Goal: Transaction & Acquisition: Purchase product/service

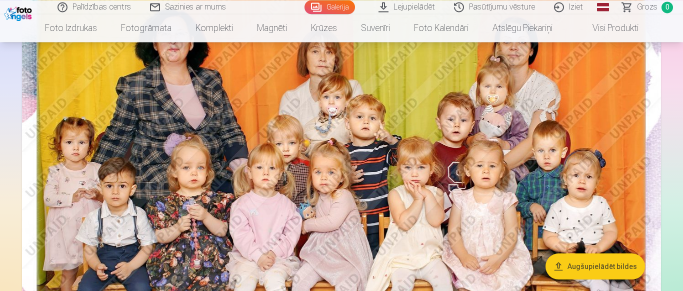
scroll to position [153, 0]
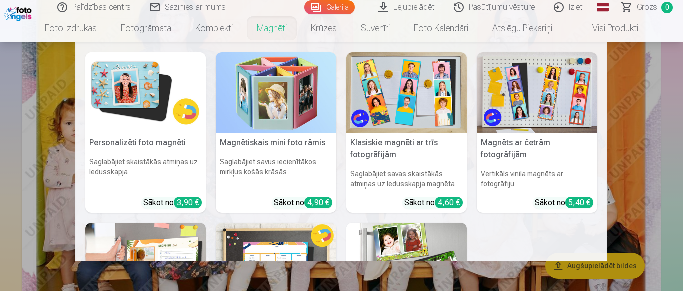
click at [258, 34] on link "Magnēti" at bounding box center [272, 28] width 54 height 28
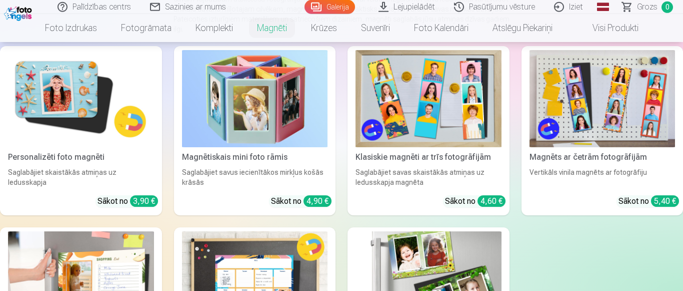
scroll to position [153, 0]
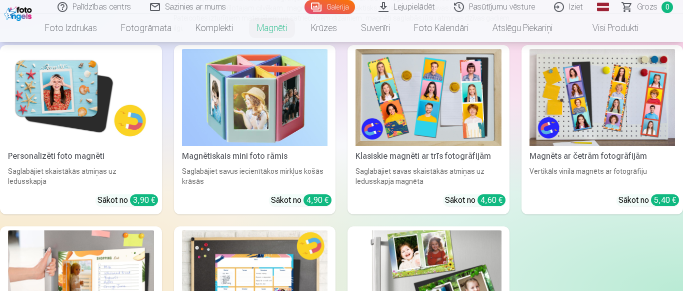
click at [76, 83] on img at bounding box center [81, 97] width 146 height 97
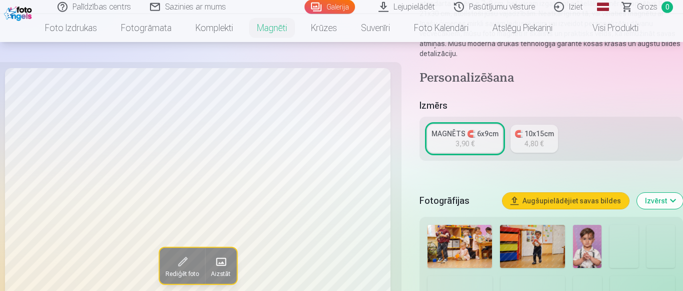
scroll to position [204, 0]
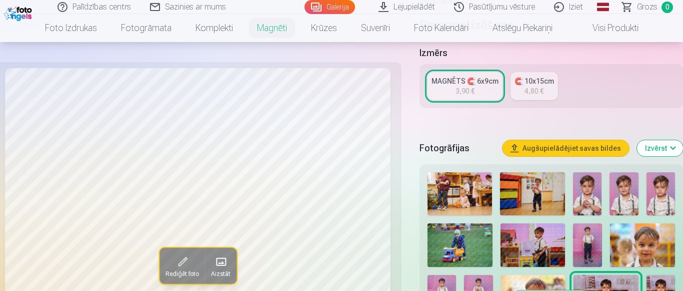
click at [590, 181] on img at bounding box center [587, 193] width 29 height 43
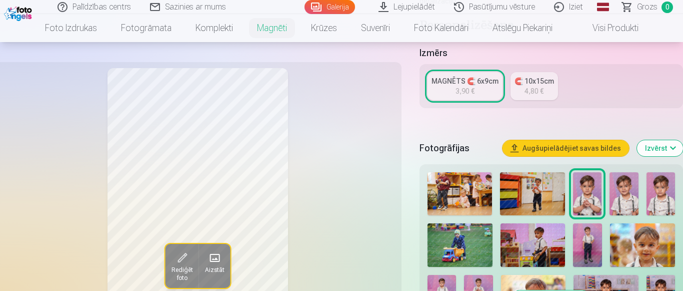
click at [622, 180] on img at bounding box center [624, 193] width 29 height 43
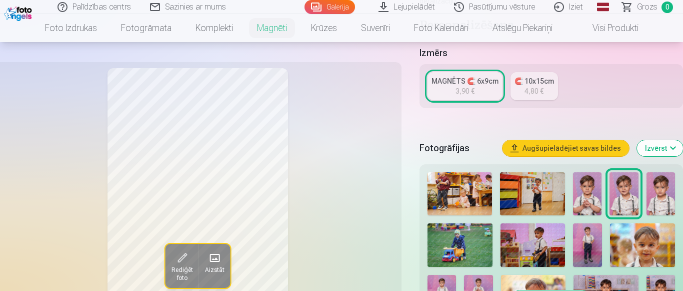
scroll to position [255, 0]
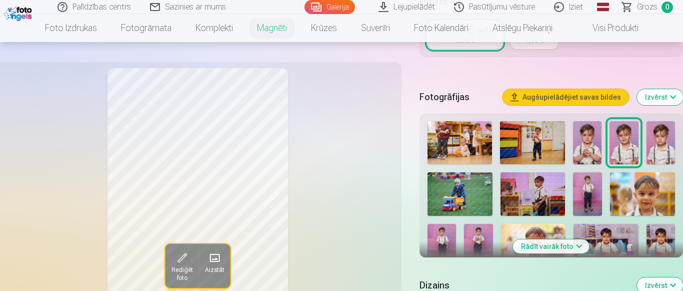
click at [670, 139] on img at bounding box center [661, 142] width 29 height 43
click at [590, 139] on img at bounding box center [587, 142] width 29 height 43
click at [527, 135] on img at bounding box center [532, 142] width 65 height 43
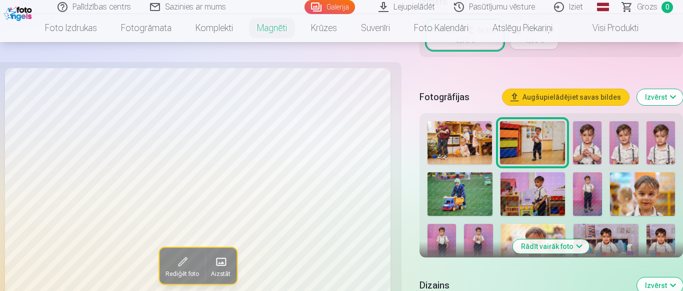
click at [591, 134] on img at bounding box center [587, 142] width 29 height 43
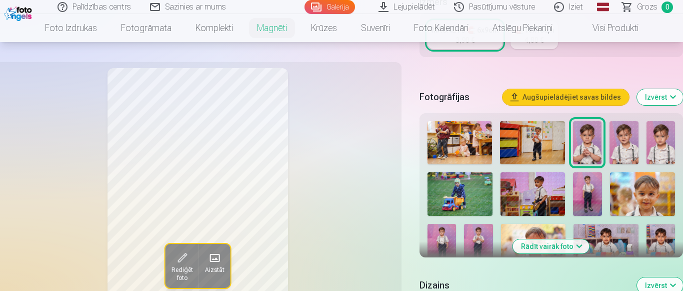
click at [613, 137] on img at bounding box center [624, 142] width 29 height 43
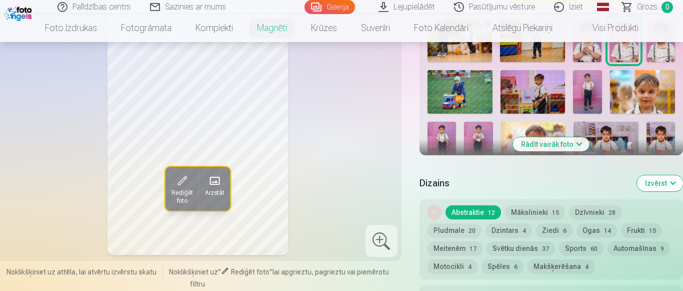
scroll to position [306, 0]
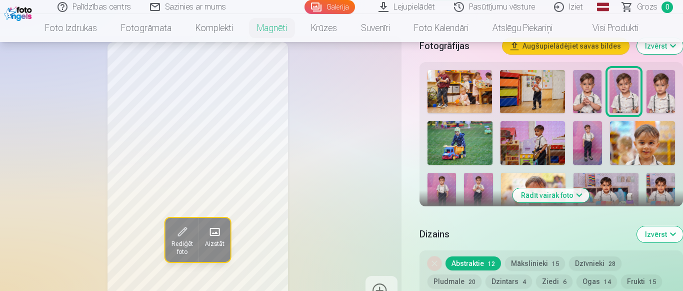
click at [587, 84] on img at bounding box center [587, 91] width 29 height 43
click at [610, 89] on div at bounding box center [552, 222] width 256 height 313
click at [618, 89] on img at bounding box center [624, 91] width 29 height 43
click at [658, 89] on img at bounding box center [661, 91] width 29 height 43
click at [553, 188] on button "Rādīt vairāk foto" at bounding box center [551, 195] width 77 height 14
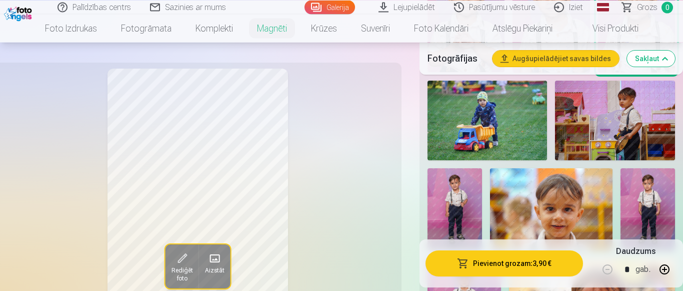
scroll to position [510, 0]
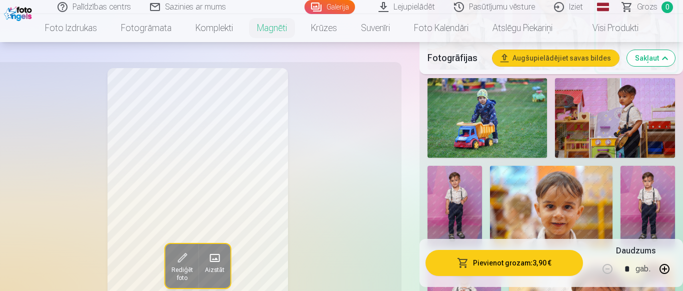
click at [500, 113] on img at bounding box center [488, 118] width 120 height 80
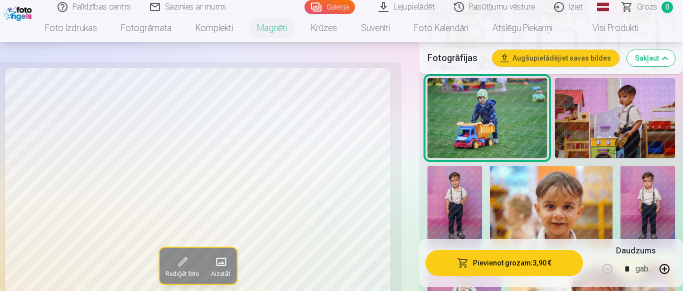
click at [448, 196] on img at bounding box center [455, 207] width 55 height 82
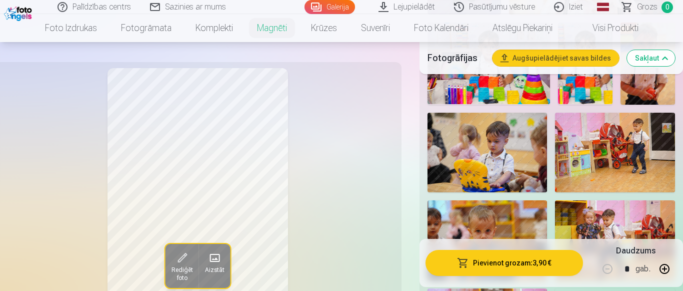
scroll to position [867, 0]
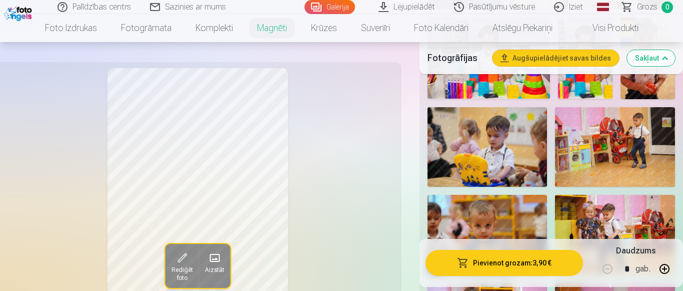
click at [507, 153] on img at bounding box center [488, 147] width 120 height 80
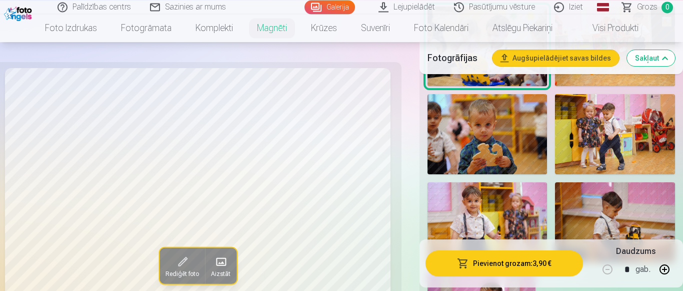
scroll to position [970, 0]
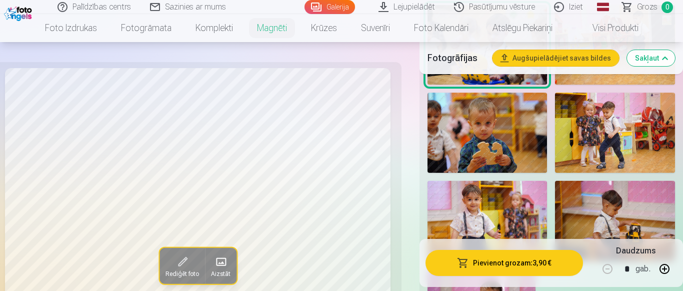
click at [613, 111] on img at bounding box center [615, 133] width 120 height 80
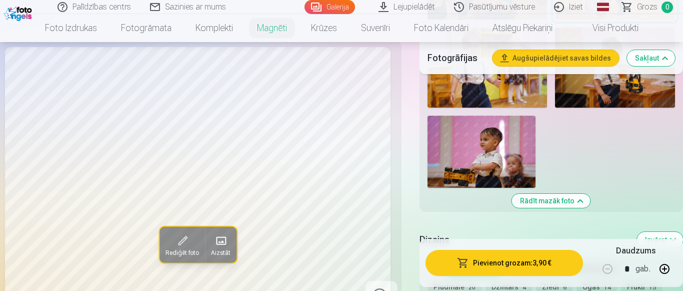
scroll to position [1021, 0]
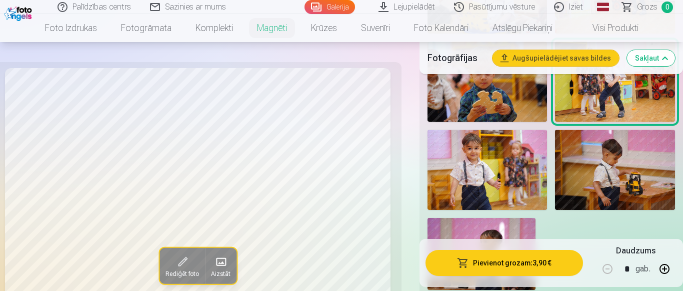
click at [508, 218] on img at bounding box center [482, 254] width 108 height 72
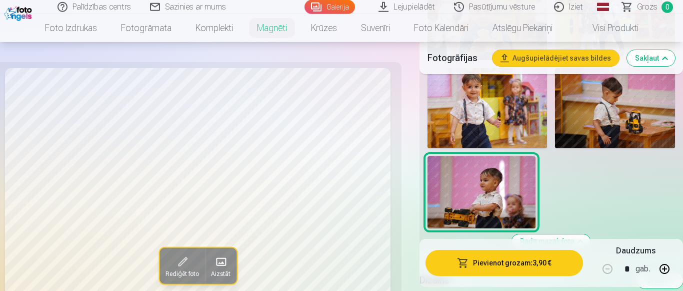
scroll to position [1072, 0]
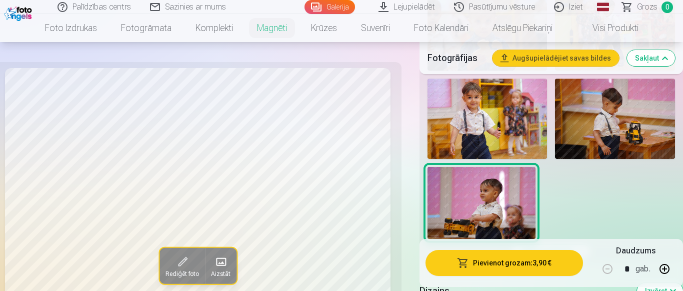
click at [601, 116] on img at bounding box center [615, 119] width 120 height 80
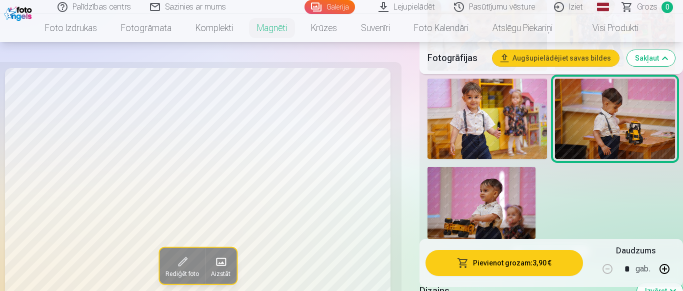
click at [504, 119] on img at bounding box center [488, 119] width 120 height 80
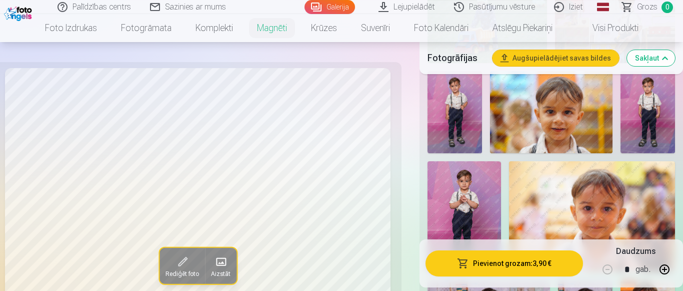
scroll to position [612, 0]
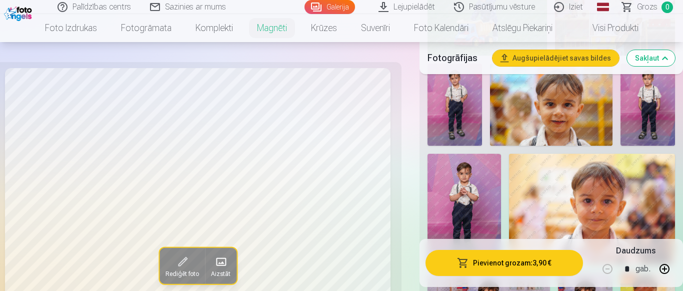
click at [554, 201] on img at bounding box center [592, 209] width 166 height 111
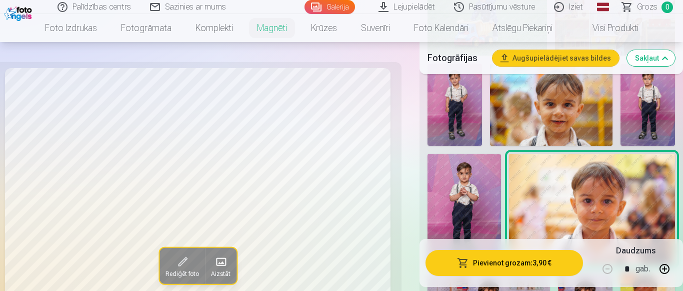
click at [543, 117] on img at bounding box center [551, 105] width 123 height 82
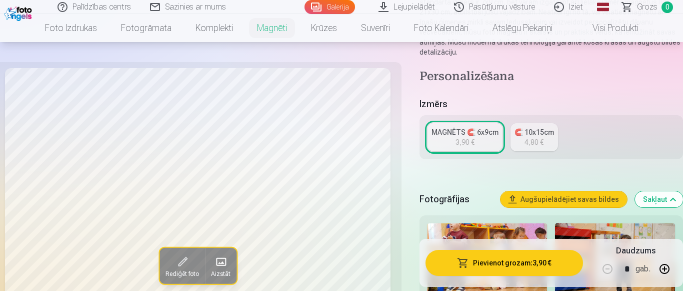
scroll to position [306, 0]
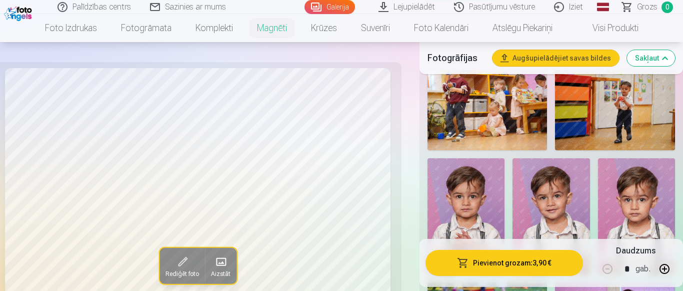
click at [465, 208] on img at bounding box center [466, 216] width 77 height 116
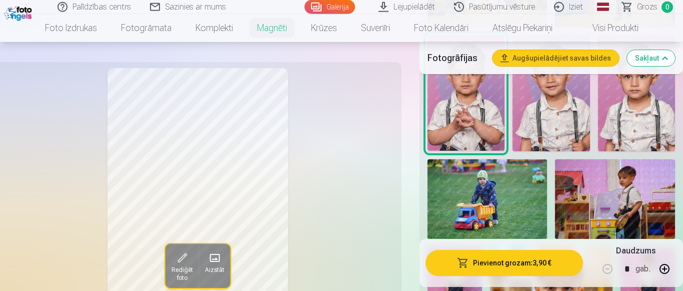
scroll to position [459, 0]
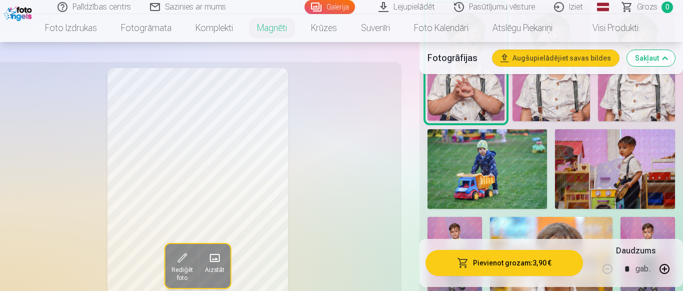
click at [544, 90] on img at bounding box center [551, 63] width 77 height 116
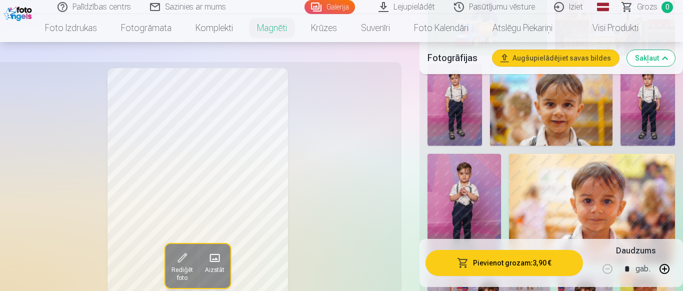
scroll to position [816, 0]
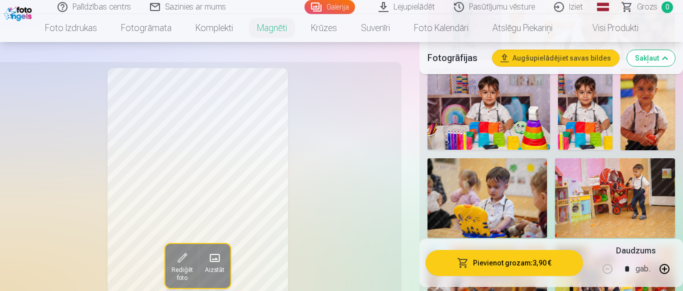
click at [343, 233] on div "Rediģēt foto Aizstāt" at bounding box center [198, 200] width 396 height 264
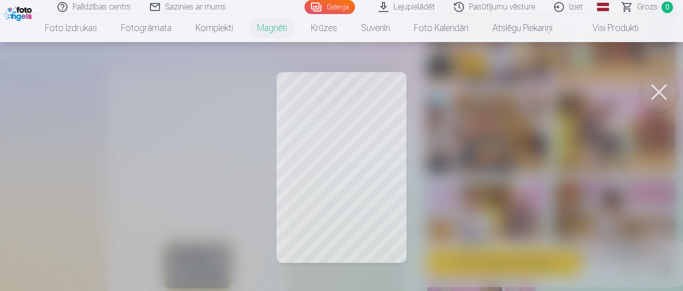
click at [648, 90] on button at bounding box center [659, 92] width 40 height 40
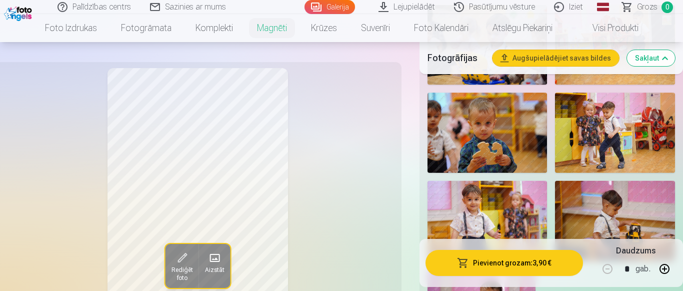
click at [504, 258] on button "Pievienot grozam : 3,90 €" at bounding box center [505, 263] width 158 height 26
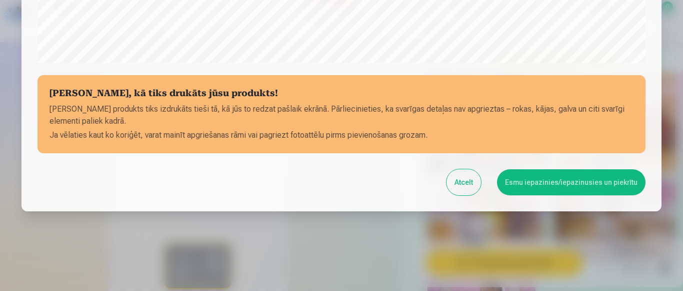
scroll to position [430, 0]
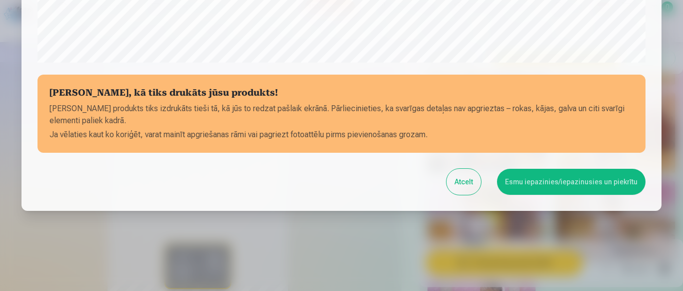
click at [584, 186] on button "Esmu iepazinies/iepazinusies un piekrītu" at bounding box center [571, 182] width 149 height 26
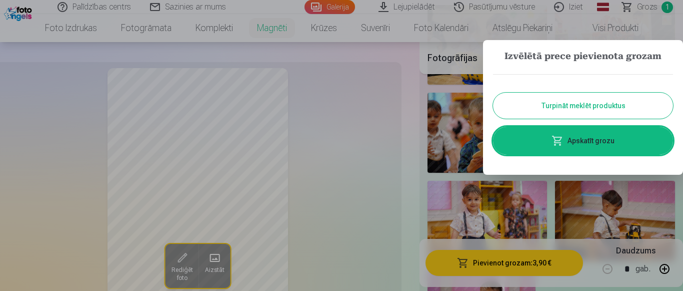
click at [575, 106] on button "Turpināt meklēt produktus" at bounding box center [583, 106] width 180 height 26
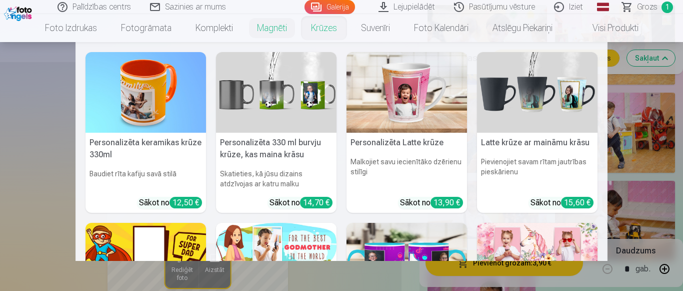
click at [324, 35] on link "Krūzes" at bounding box center [324, 28] width 50 height 28
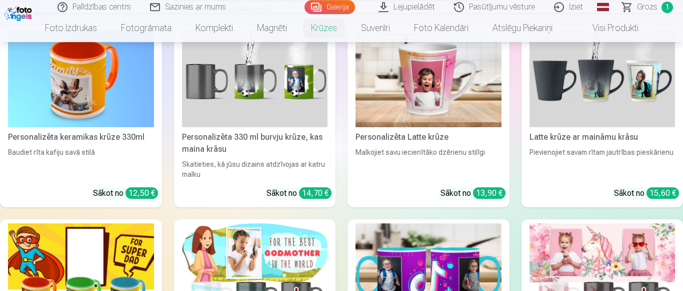
scroll to position [153, 0]
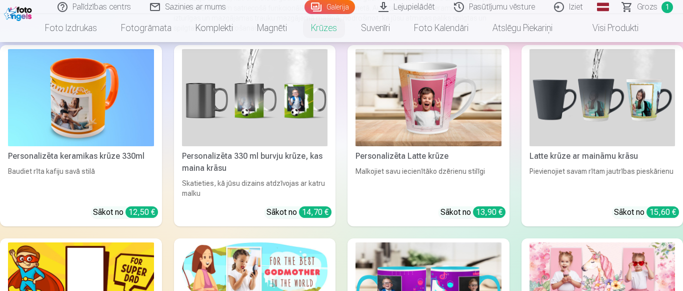
click at [239, 103] on img at bounding box center [255, 97] width 146 height 97
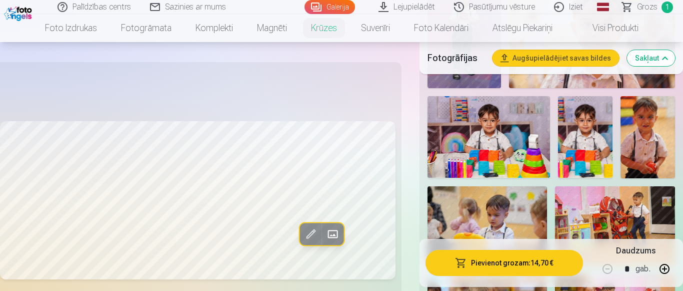
scroll to position [714, 0]
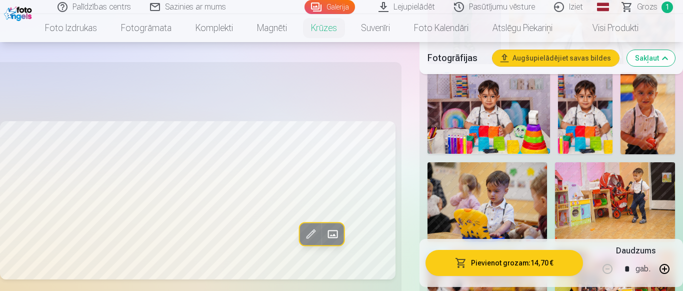
click at [511, 135] on img at bounding box center [489, 113] width 123 height 82
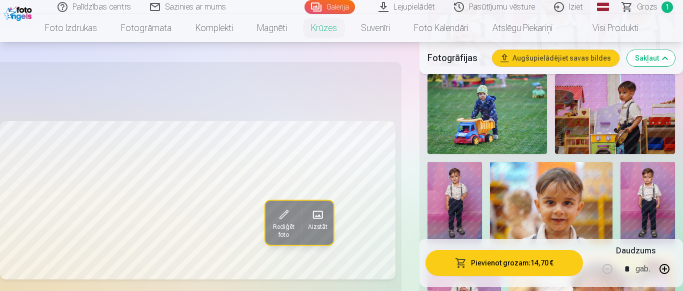
scroll to position [357, 0]
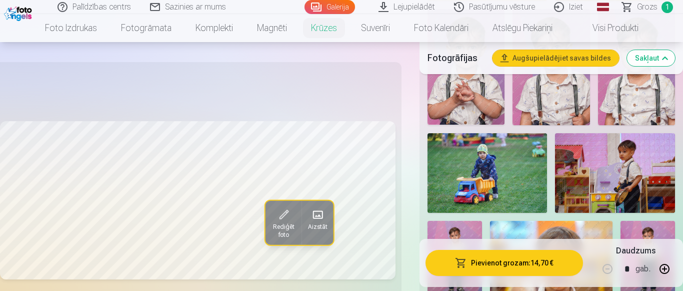
click at [578, 186] on img at bounding box center [615, 173] width 120 height 80
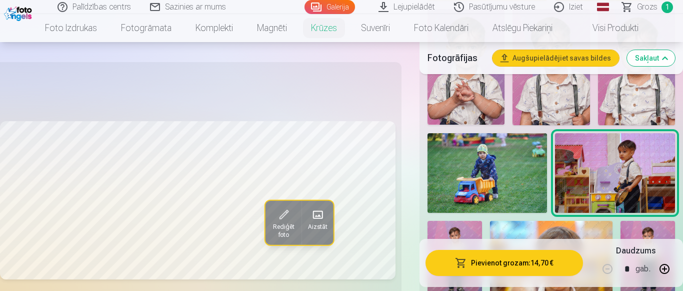
click at [467, 178] on img at bounding box center [488, 173] width 120 height 80
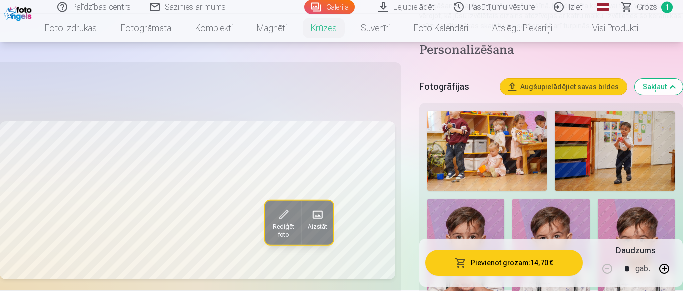
scroll to position [153, 0]
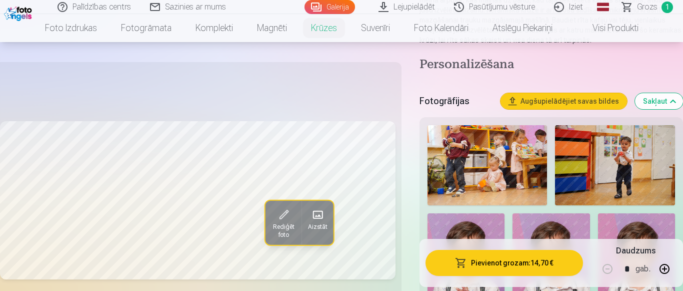
click at [498, 167] on img at bounding box center [488, 165] width 120 height 80
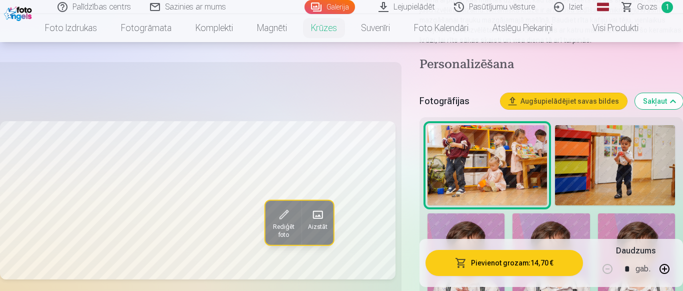
click at [627, 171] on img at bounding box center [615, 165] width 120 height 80
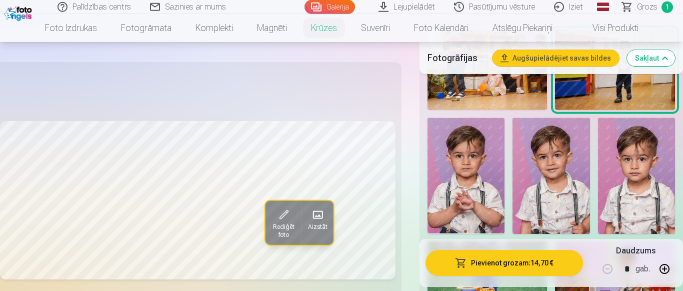
scroll to position [255, 0]
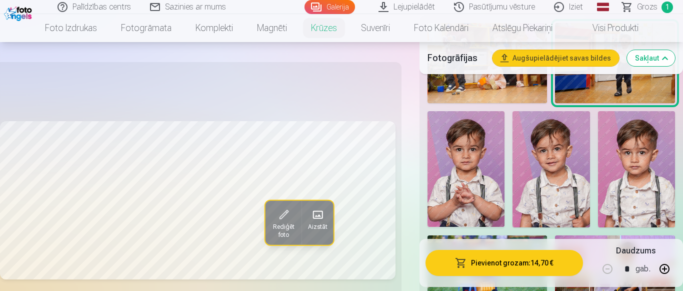
click at [468, 176] on img at bounding box center [466, 169] width 77 height 116
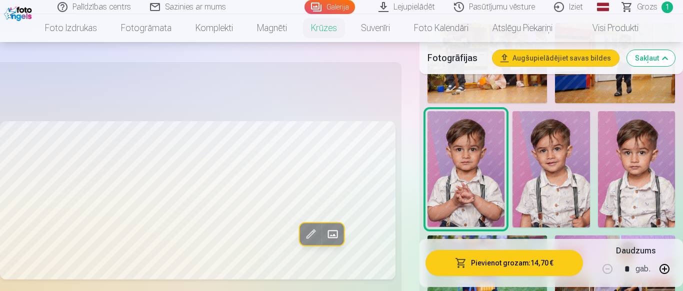
scroll to position [408, 0]
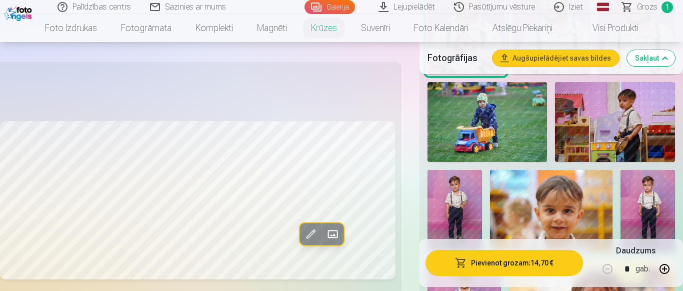
click at [585, 132] on img at bounding box center [615, 122] width 120 height 80
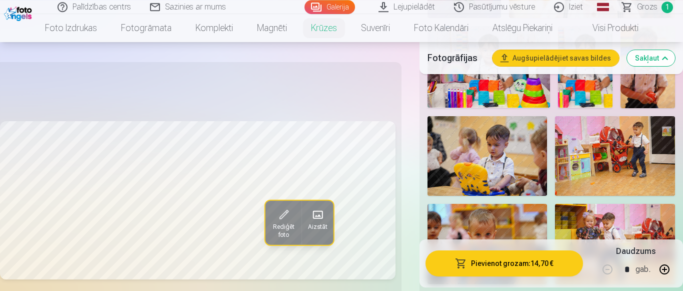
scroll to position [714, 0]
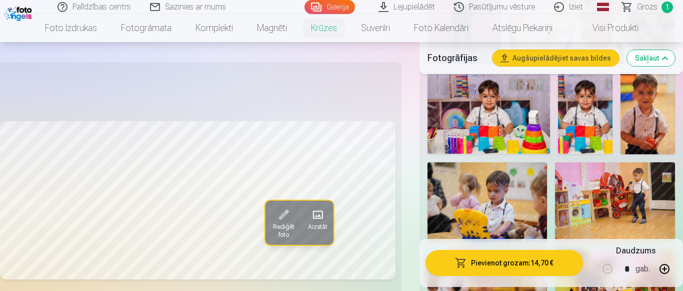
click at [502, 126] on img at bounding box center [489, 113] width 123 height 82
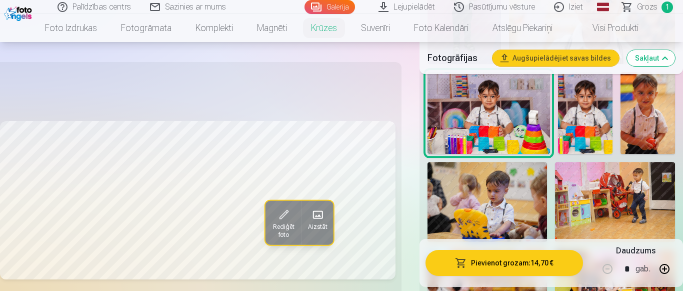
click at [651, 125] on img at bounding box center [648, 113] width 55 height 82
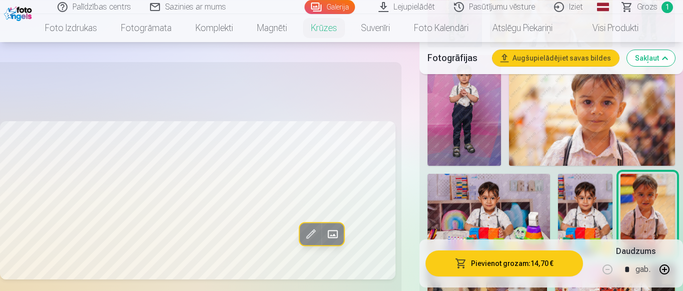
scroll to position [612, 0]
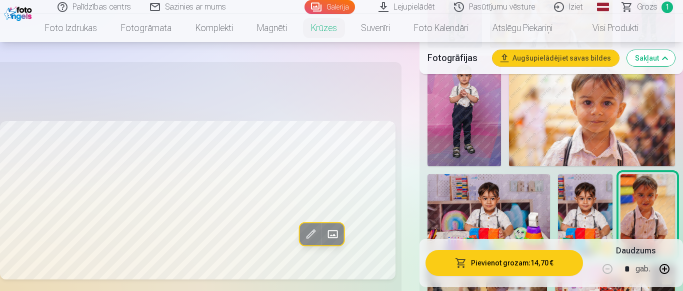
click at [633, 144] on img at bounding box center [592, 111] width 166 height 111
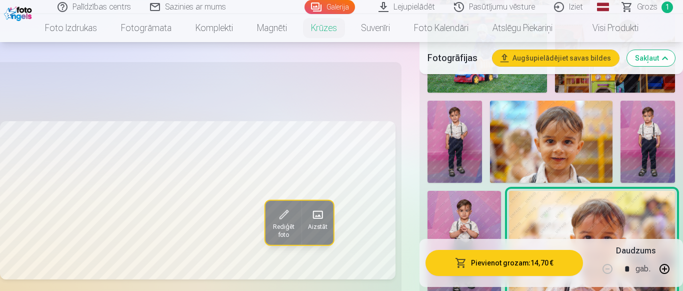
scroll to position [459, 0]
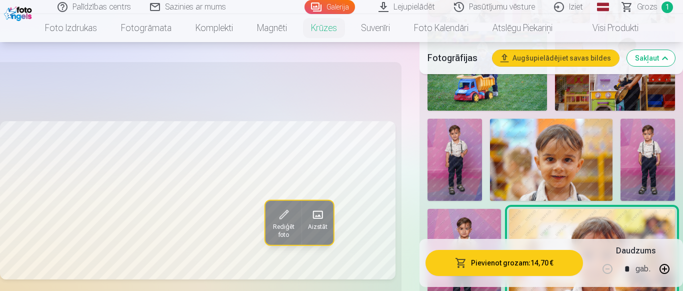
click at [658, 155] on img at bounding box center [648, 160] width 55 height 82
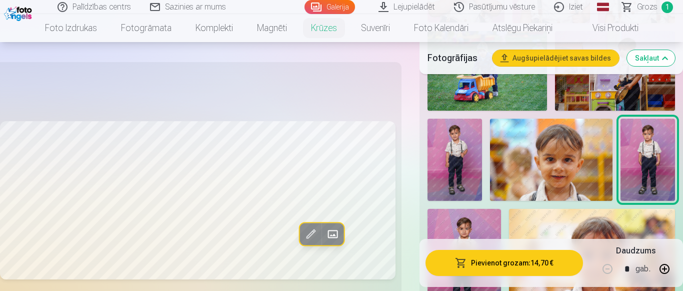
click at [465, 160] on img at bounding box center [455, 160] width 55 height 82
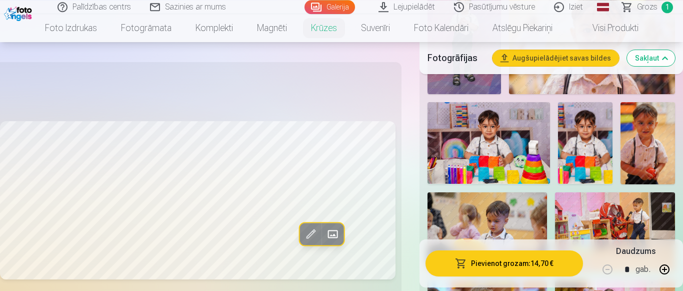
scroll to position [714, 0]
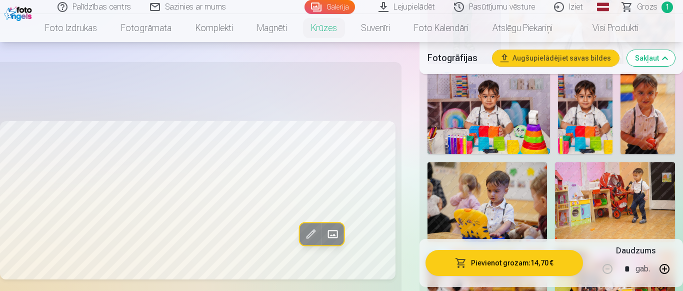
click at [638, 130] on img at bounding box center [648, 113] width 55 height 82
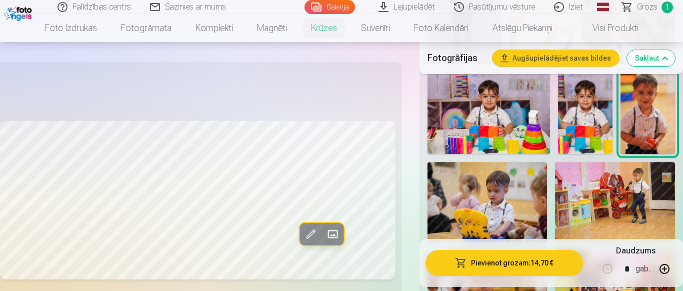
click at [481, 116] on img at bounding box center [489, 113] width 123 height 82
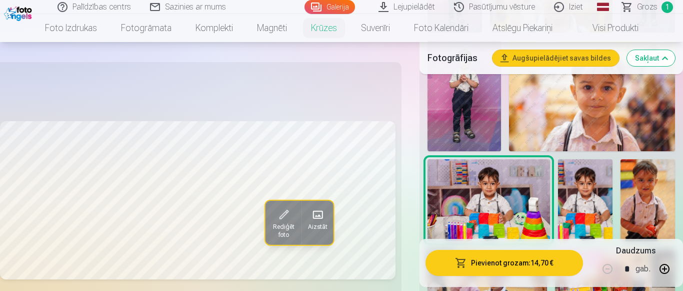
scroll to position [612, 0]
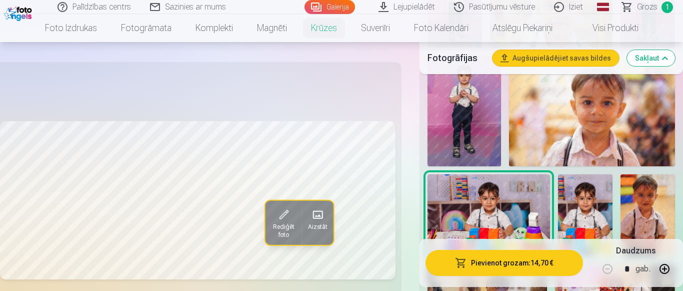
click at [520, 206] on img at bounding box center [489, 215] width 123 height 82
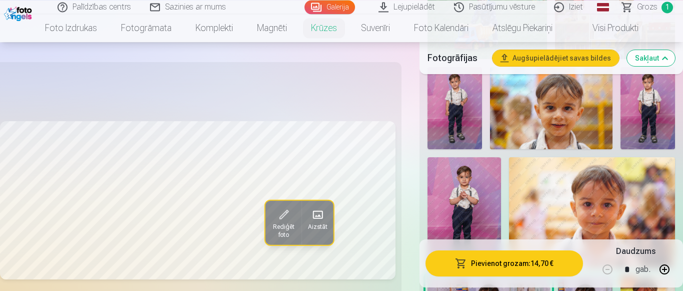
scroll to position [510, 0]
click at [498, 266] on button "Pievienot grozam : 14,70 €" at bounding box center [505, 263] width 158 height 26
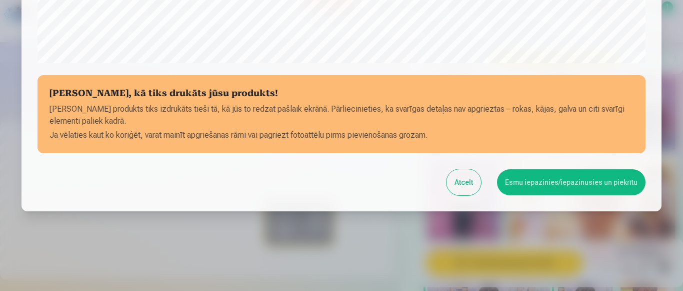
scroll to position [430, 0]
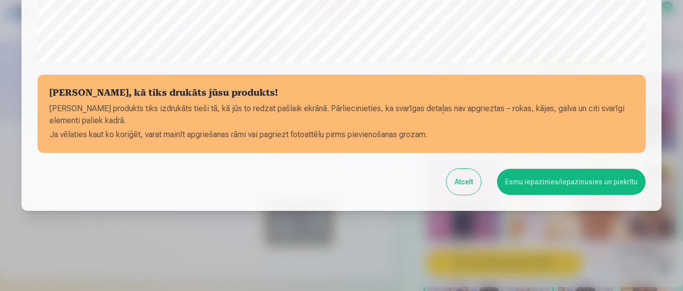
click at [566, 189] on button "Esmu iepazinies/iepazinusies un piekrītu" at bounding box center [571, 182] width 149 height 26
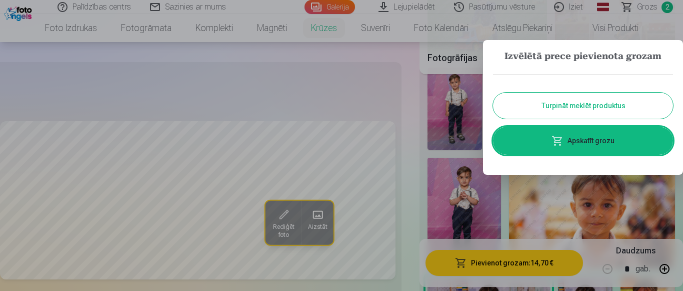
click at [585, 144] on link "Apskatīt grozu" at bounding box center [583, 141] width 180 height 28
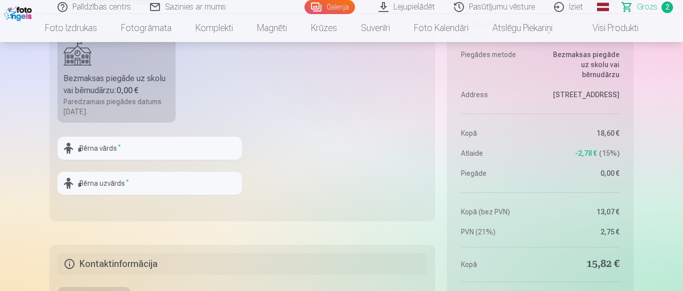
scroll to position [510, 0]
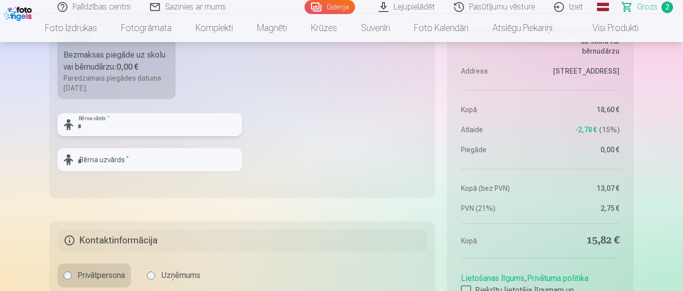
click at [127, 128] on input "text" at bounding box center [150, 124] width 185 height 23
drag, startPoint x: 117, startPoint y: 126, endPoint x: 47, endPoint y: 124, distance: 70.1
click at [58, 125] on input "*********" at bounding box center [150, 124] width 185 height 23
type input "*********"
click at [104, 165] on input "text" at bounding box center [150, 159] width 185 height 23
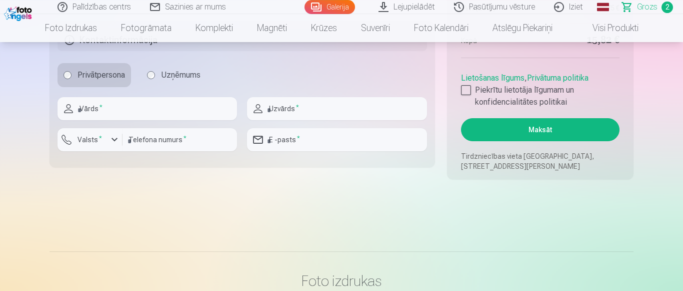
scroll to position [714, 0]
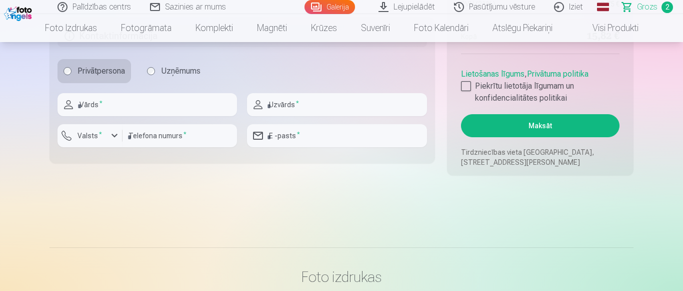
type input "*******"
click at [121, 111] on input "text" at bounding box center [148, 104] width 180 height 23
type input "******"
click at [298, 107] on input "text" at bounding box center [337, 104] width 180 height 23
type input "*******"
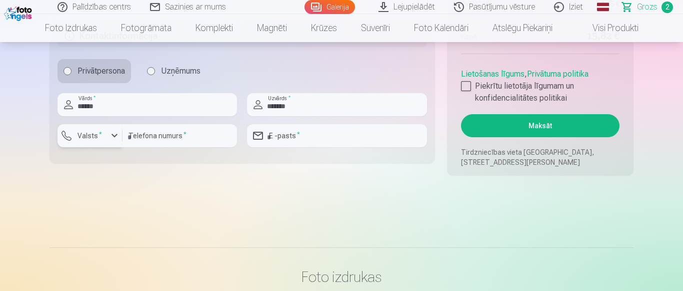
click at [101, 138] on label "Valsts *" at bounding box center [90, 136] width 33 height 10
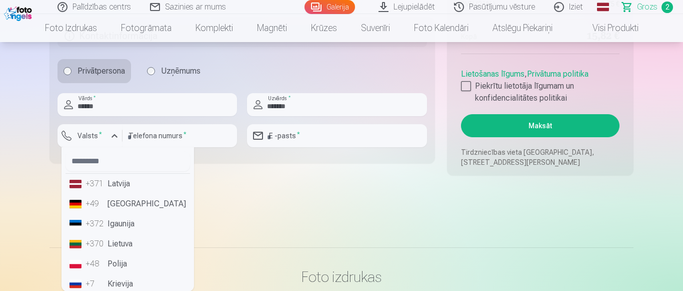
click at [106, 190] on li "+371 Latvija" at bounding box center [128, 184] width 125 height 20
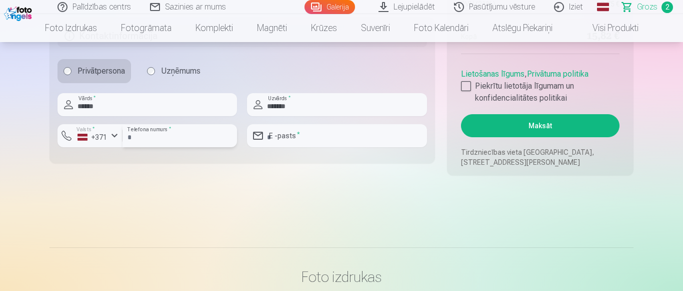
drag, startPoint x: 146, startPoint y: 138, endPoint x: 159, endPoint y: 136, distance: 12.8
click at [148, 139] on input "number" at bounding box center [180, 135] width 115 height 23
type input "********"
click at [306, 138] on input "email" at bounding box center [337, 135] width 180 height 23
type input "**********"
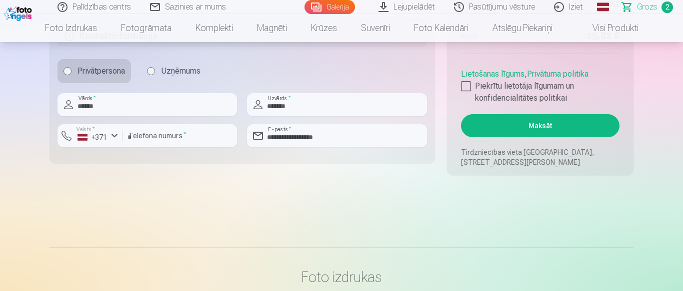
click at [464, 86] on div at bounding box center [466, 86] width 10 height 10
click at [546, 125] on button "Maksāt" at bounding box center [540, 125] width 159 height 23
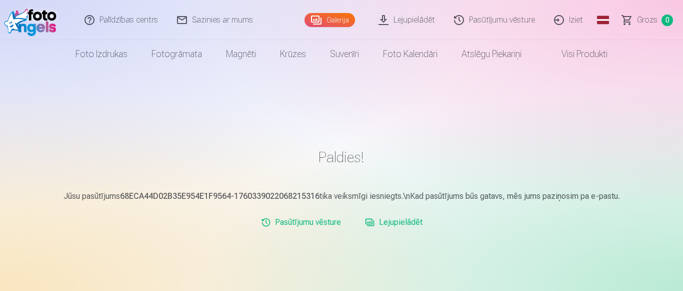
click at [568, 17] on link "Iziet" at bounding box center [569, 20] width 48 height 40
